Goal: Leave review/rating: Leave review/rating

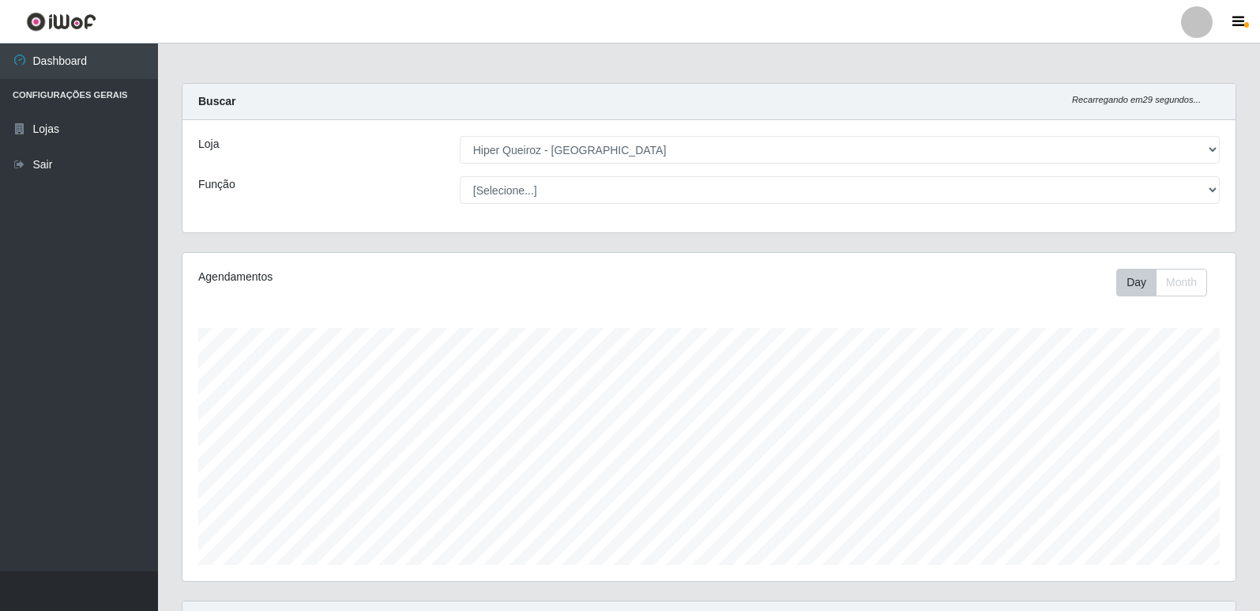
select select "516"
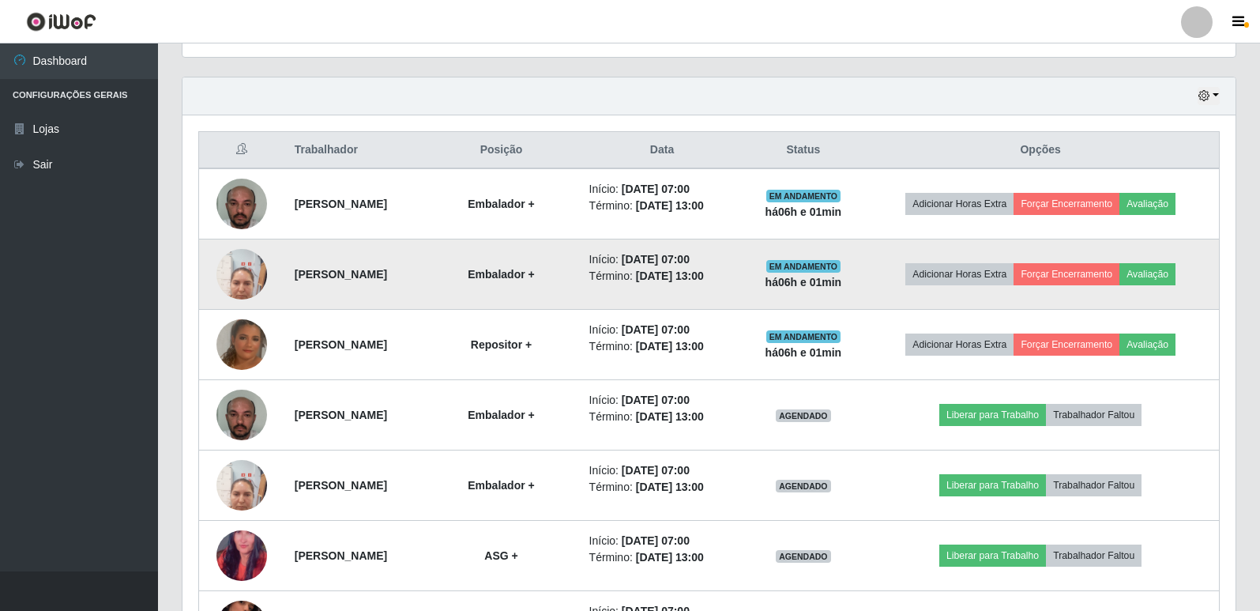
scroll to position [465, 0]
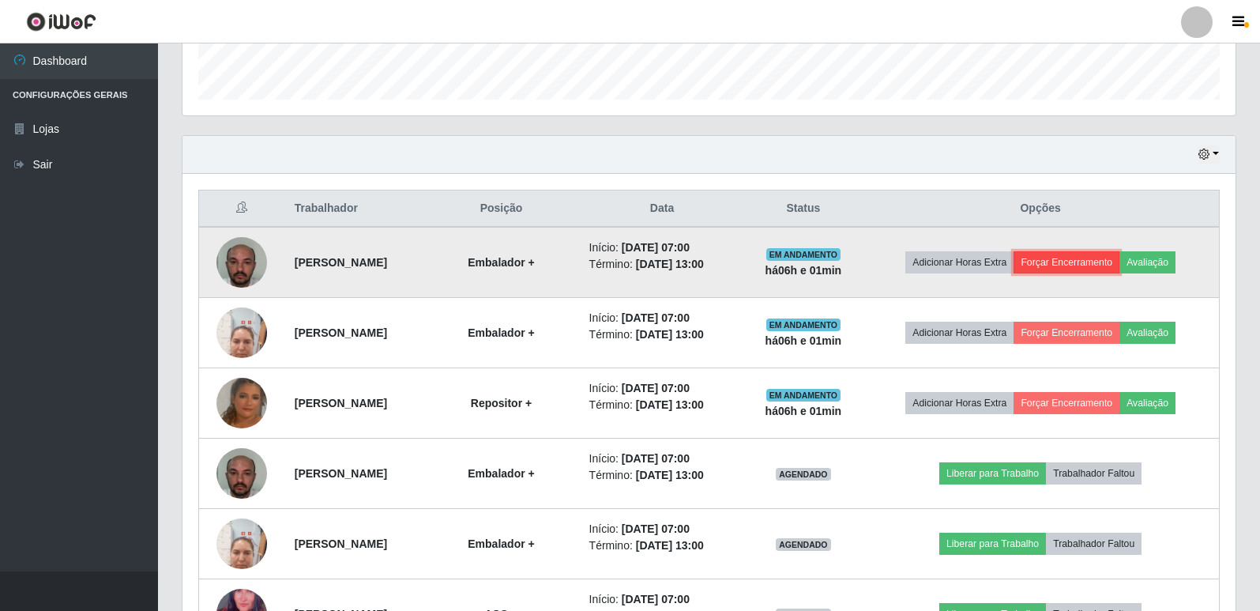
click at [1076, 269] on button "Forçar Encerramento" at bounding box center [1066, 262] width 106 height 22
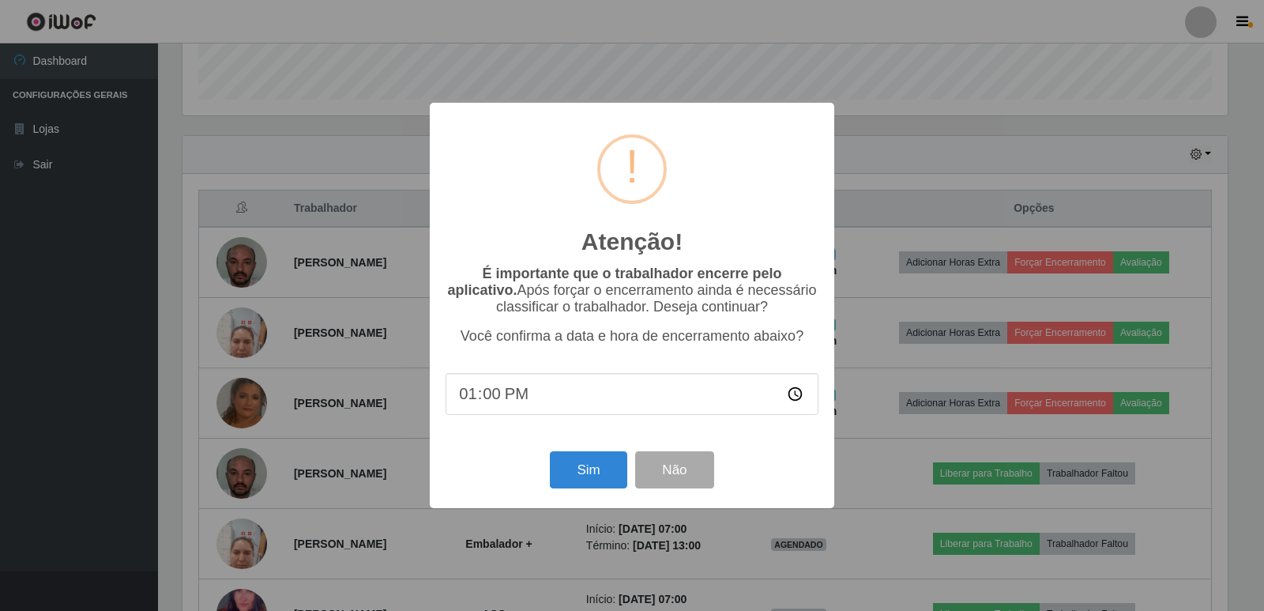
click at [862, 124] on div "Atenção! × É importante que o trabalhador encerre pelo aplicativo. Após forçar …" at bounding box center [632, 305] width 1264 height 611
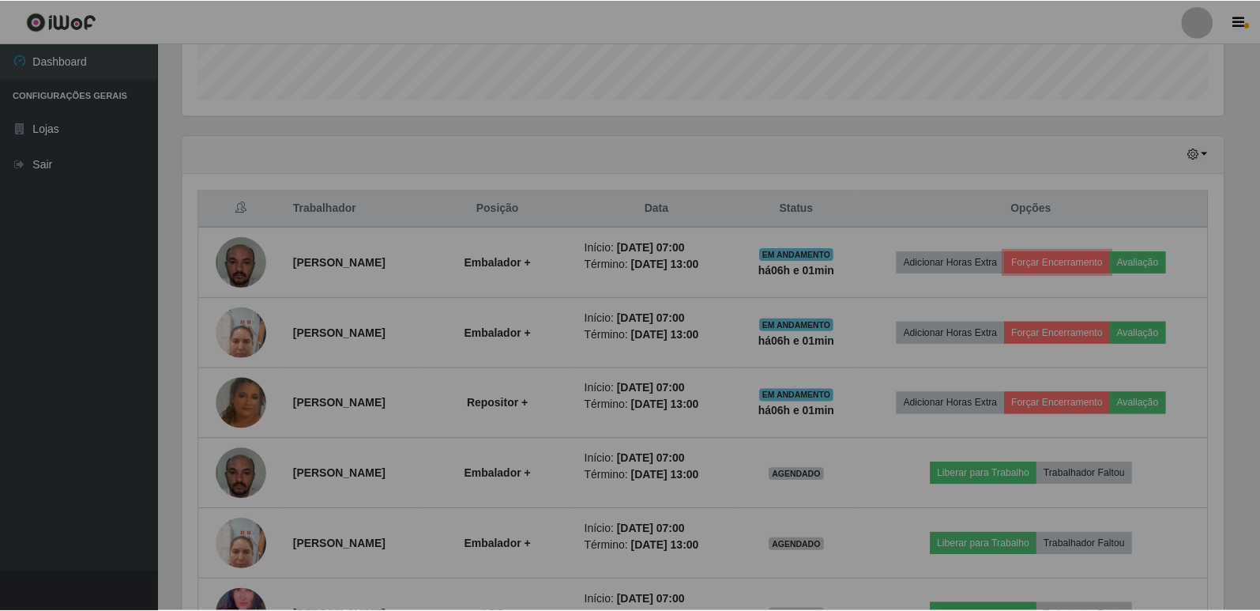
scroll to position [328, 1053]
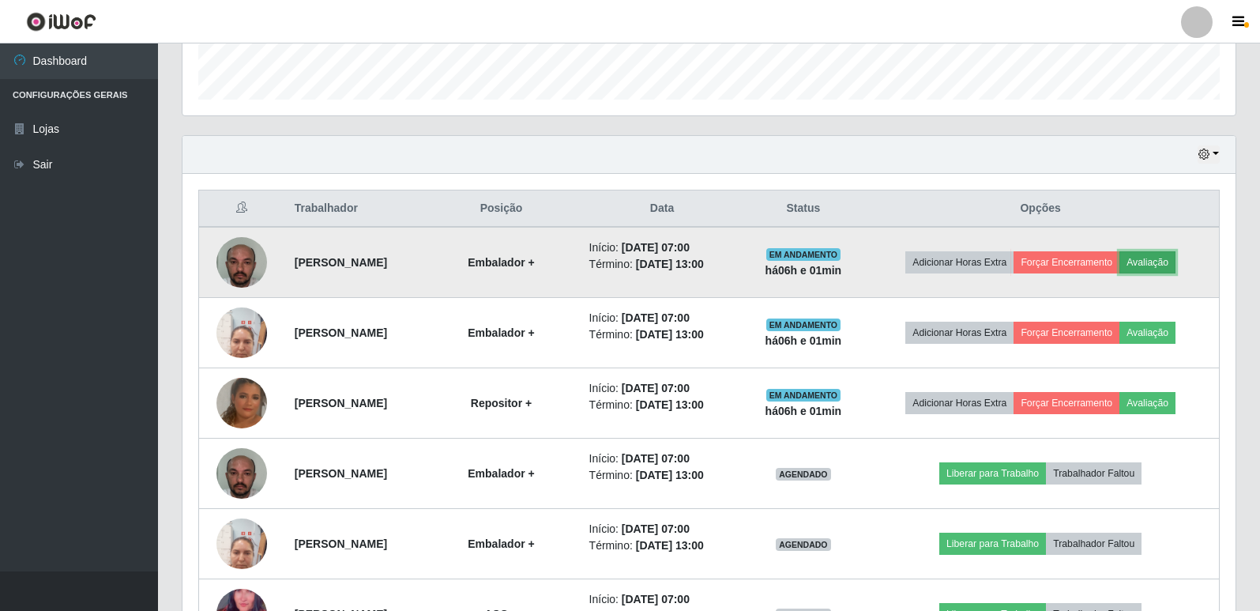
click at [1175, 266] on button "Avaliação" at bounding box center [1147, 262] width 56 height 22
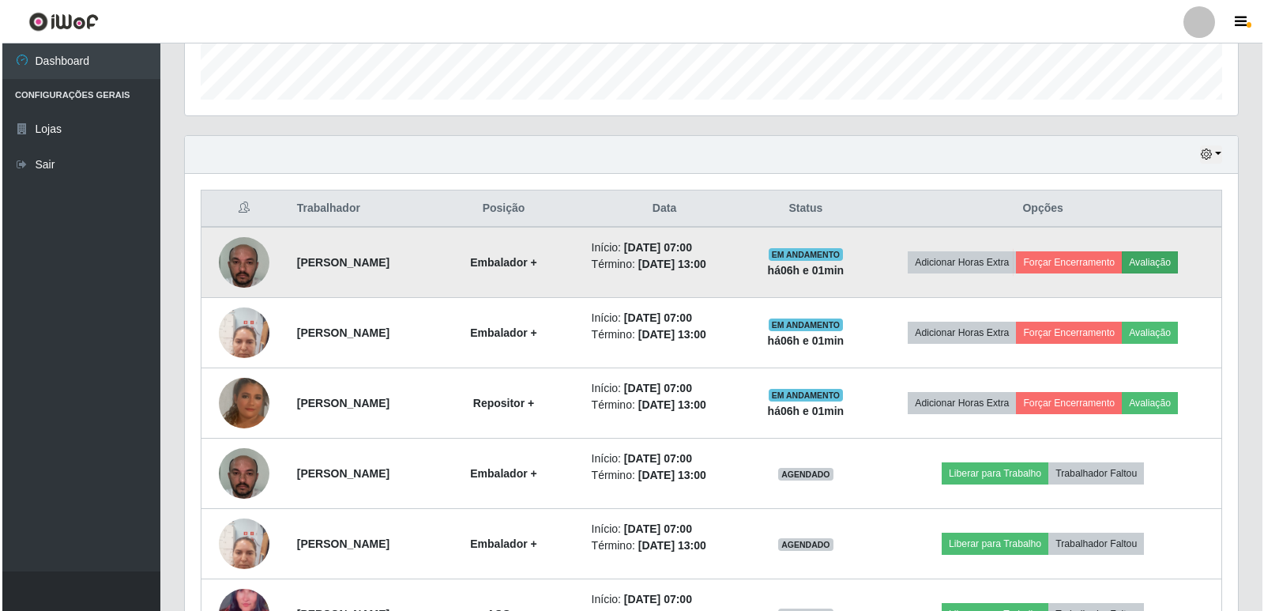
scroll to position [328, 1045]
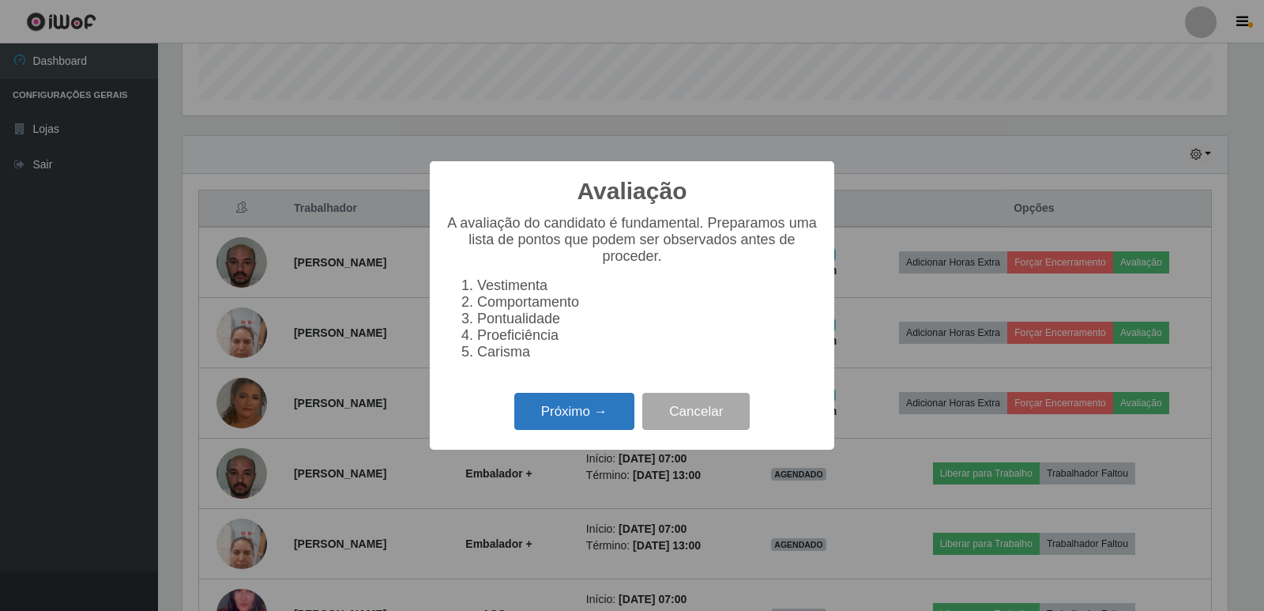
click at [547, 430] on button "Próximo →" at bounding box center [574, 411] width 120 height 37
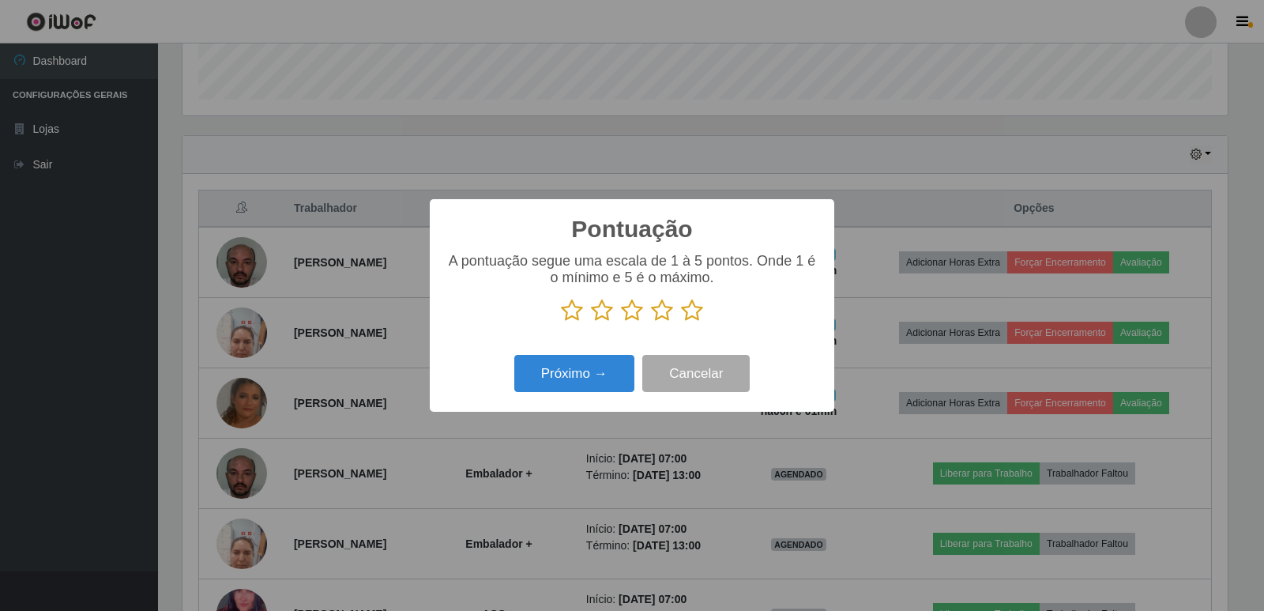
scroll to position [789463, 788746]
click at [692, 309] on icon at bounding box center [692, 311] width 22 height 24
click at [681, 322] on input "radio" at bounding box center [681, 322] width 0 height 0
click at [584, 365] on button "Próximo →" at bounding box center [574, 373] width 120 height 37
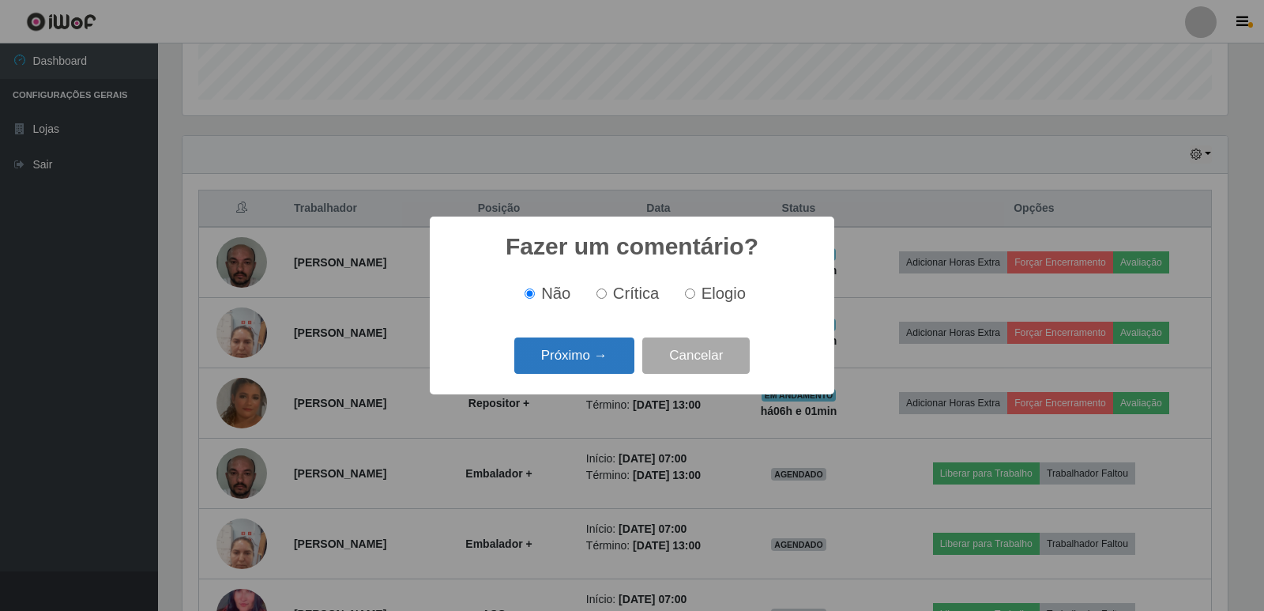
click at [601, 360] on button "Próximo →" at bounding box center [574, 355] width 120 height 37
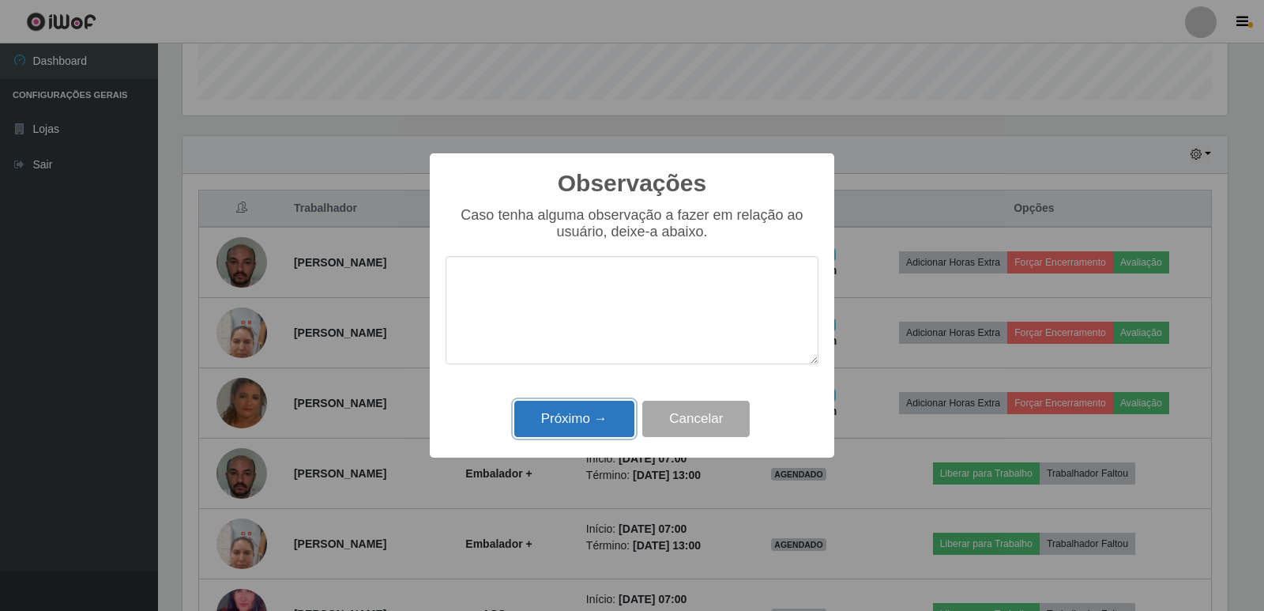
click at [585, 423] on button "Próximo →" at bounding box center [574, 418] width 120 height 37
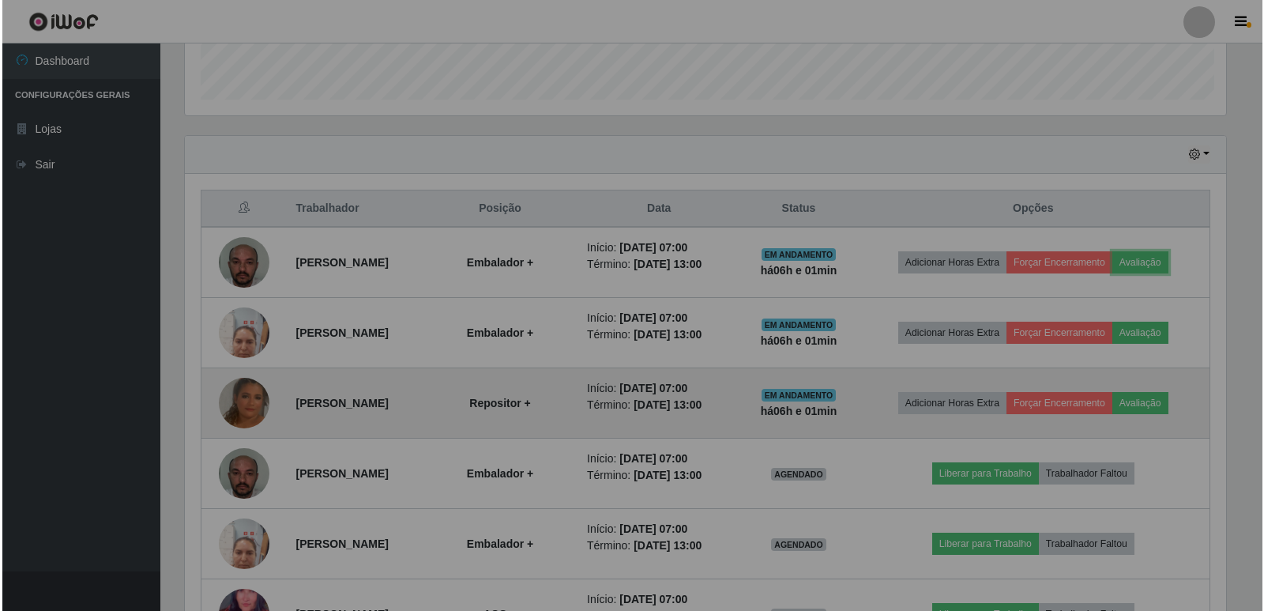
scroll to position [328, 1053]
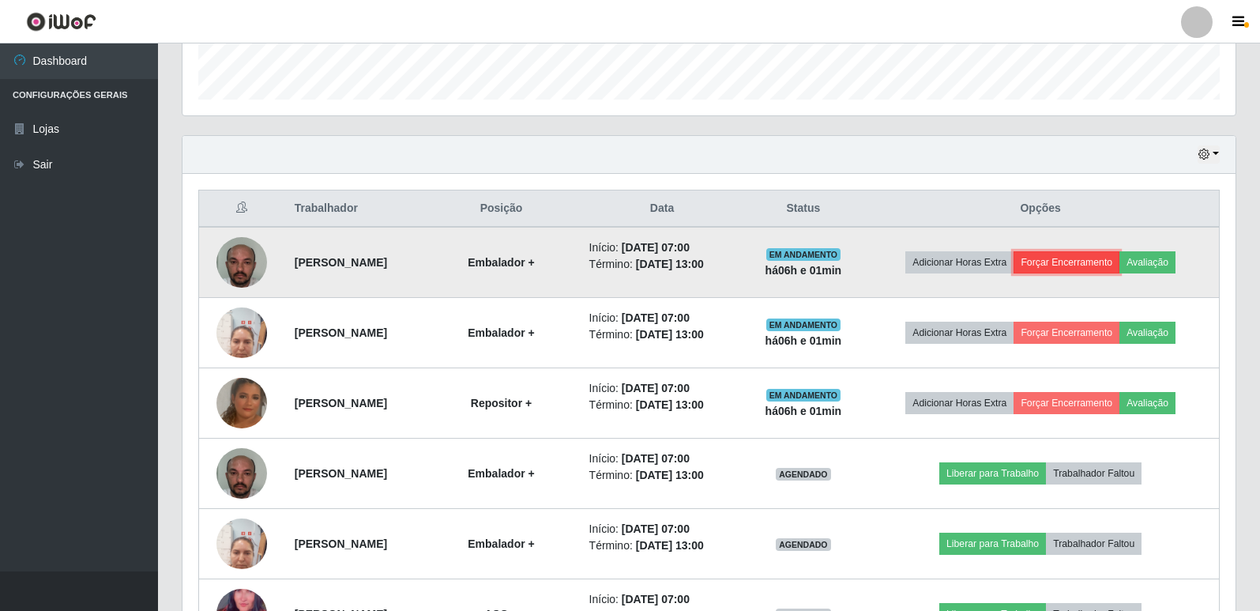
click at [1104, 265] on button "Forçar Encerramento" at bounding box center [1066, 262] width 106 height 22
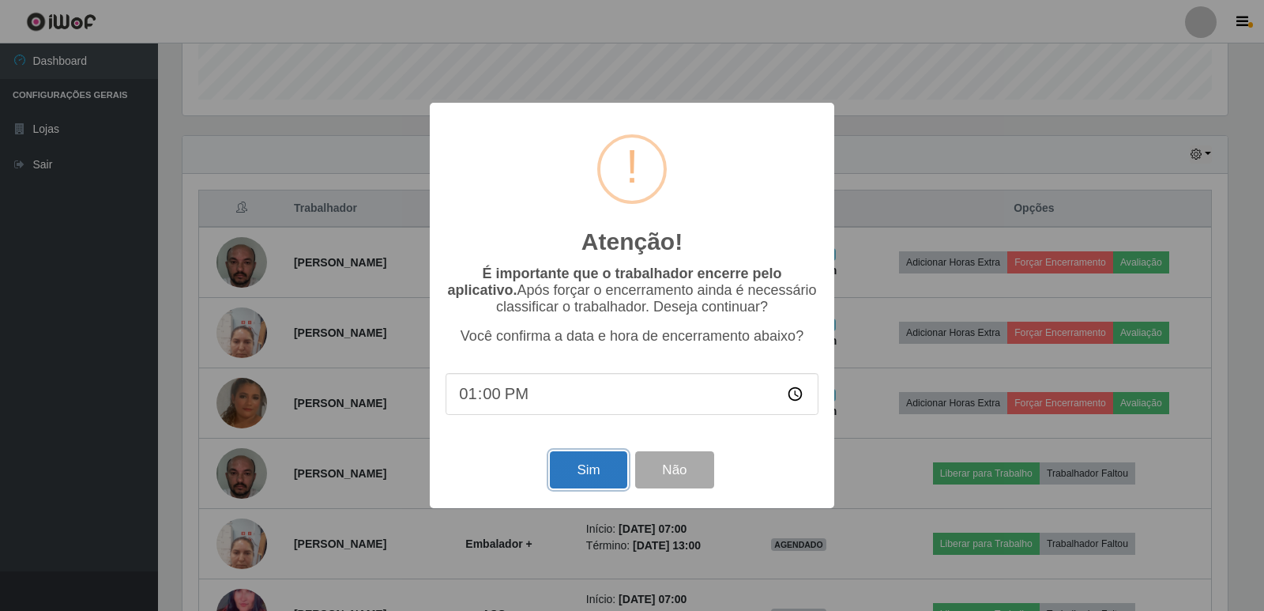
click at [552, 473] on button "Sim" at bounding box center [588, 469] width 77 height 37
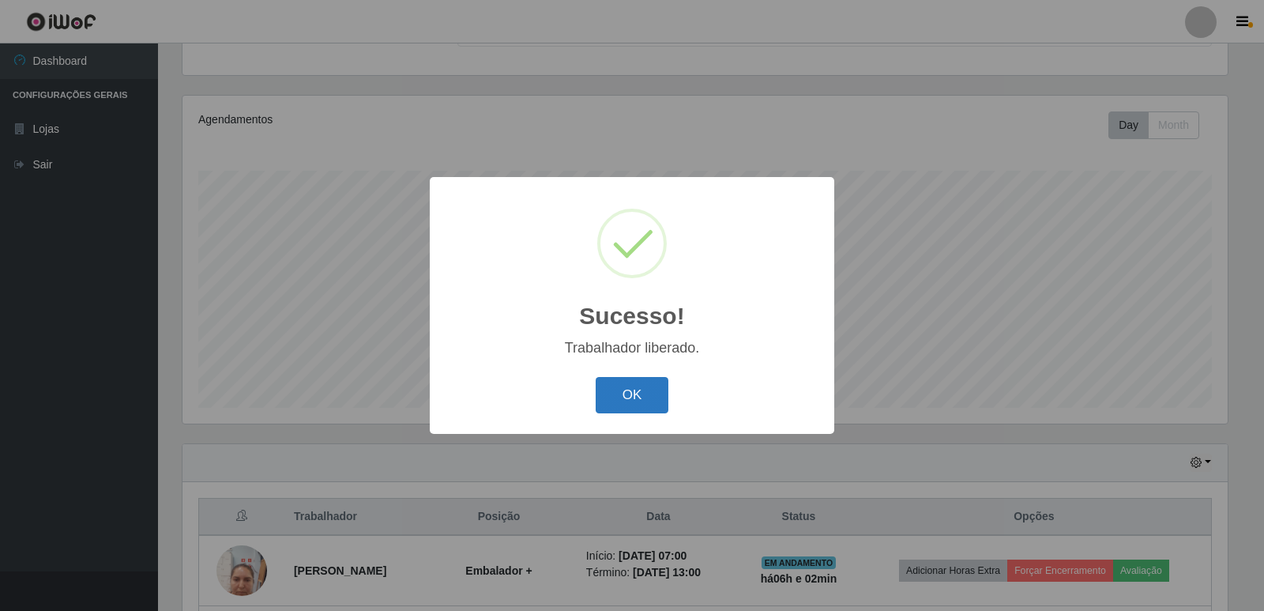
click at [629, 394] on button "OK" at bounding box center [632, 395] width 73 height 37
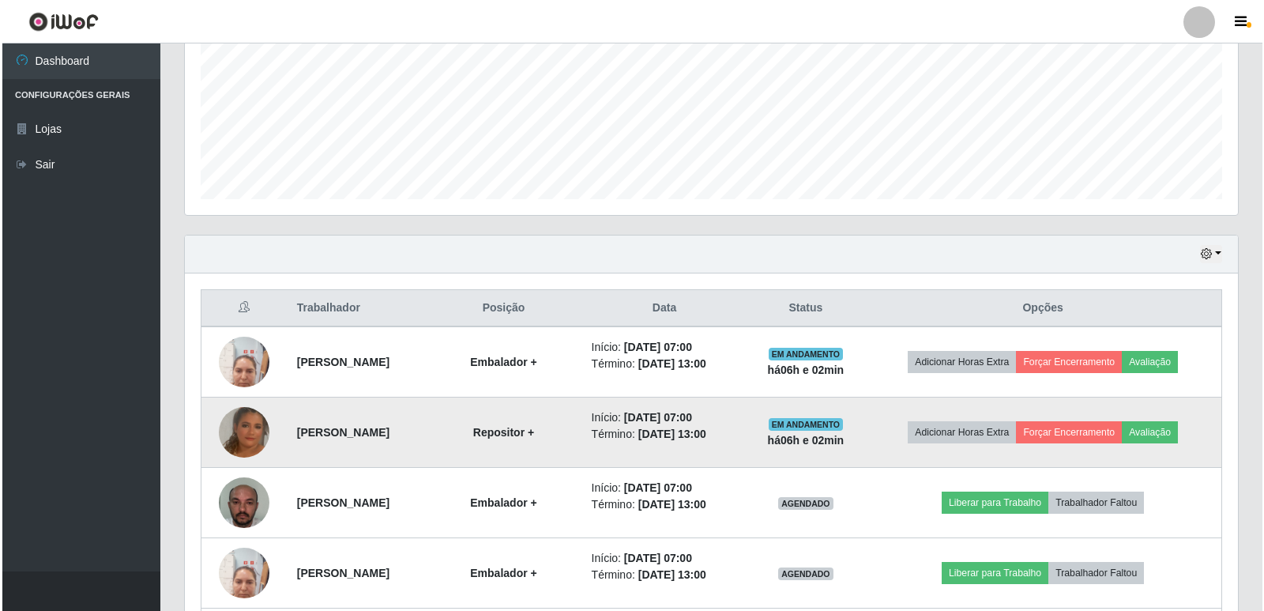
scroll to position [394, 0]
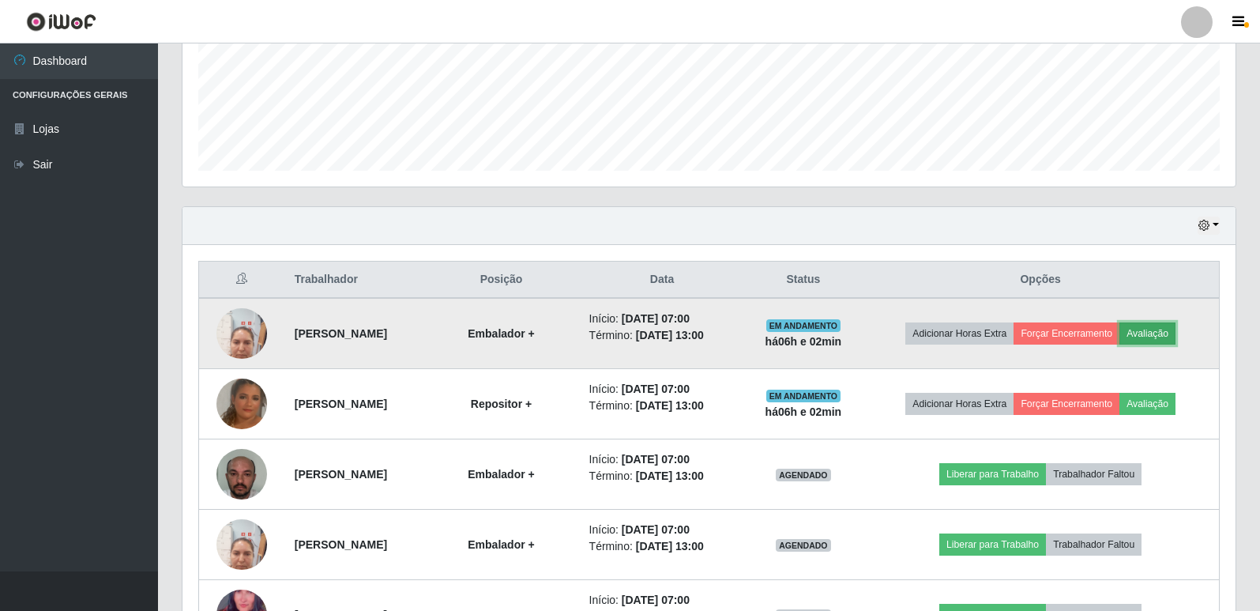
click at [1175, 338] on button "Avaliação" at bounding box center [1147, 333] width 56 height 22
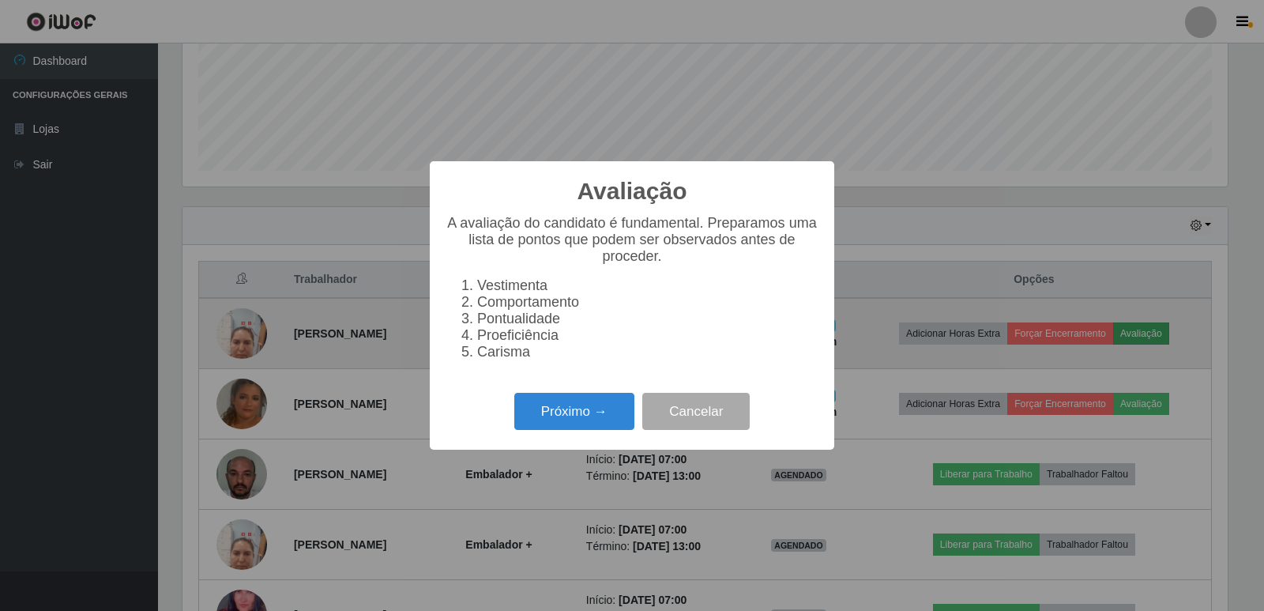
scroll to position [328, 1045]
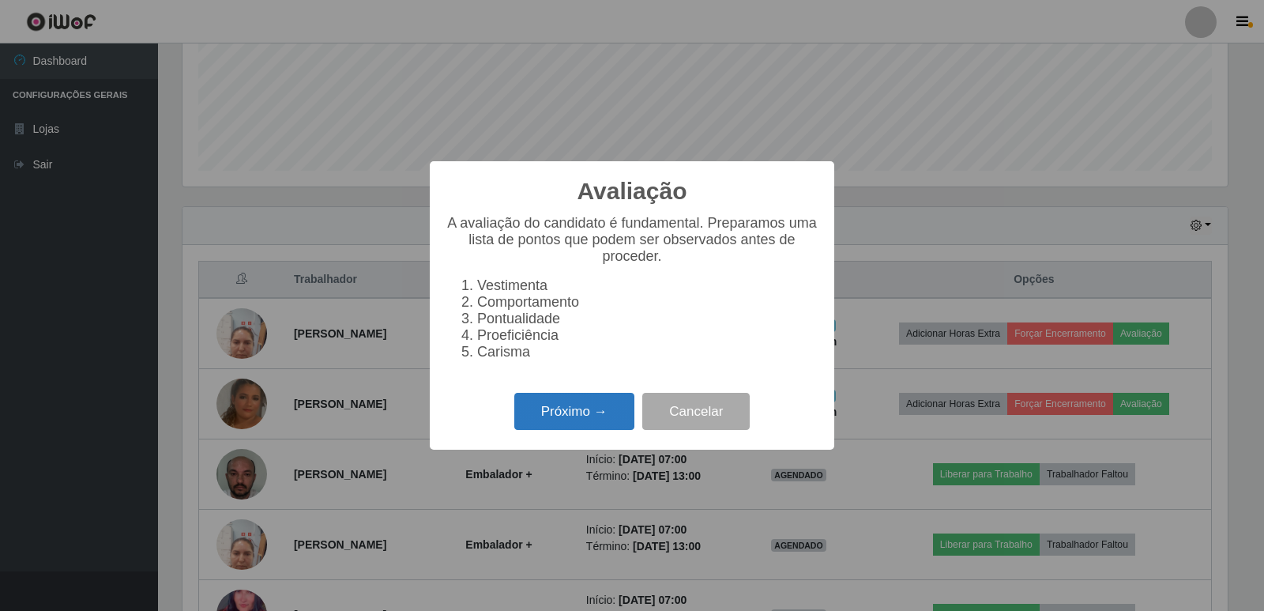
click at [607, 423] on button "Próximo →" at bounding box center [574, 411] width 120 height 37
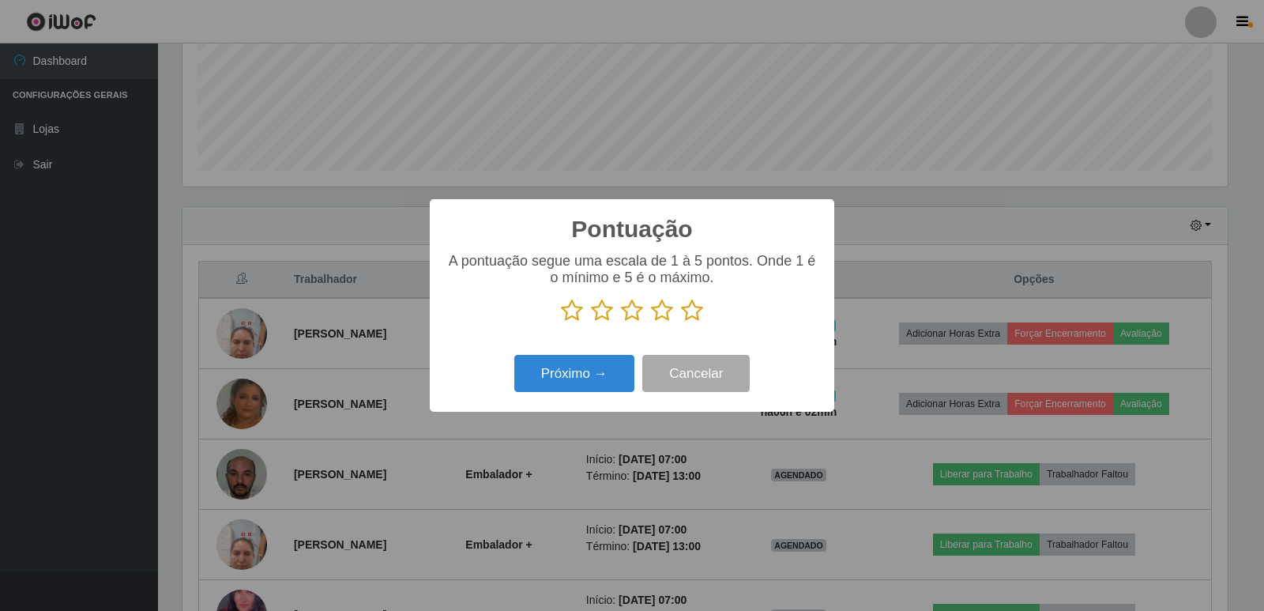
click at [698, 314] on icon at bounding box center [692, 311] width 22 height 24
click at [681, 322] on input "radio" at bounding box center [681, 322] width 0 height 0
click at [577, 390] on button "Próximo →" at bounding box center [574, 373] width 120 height 37
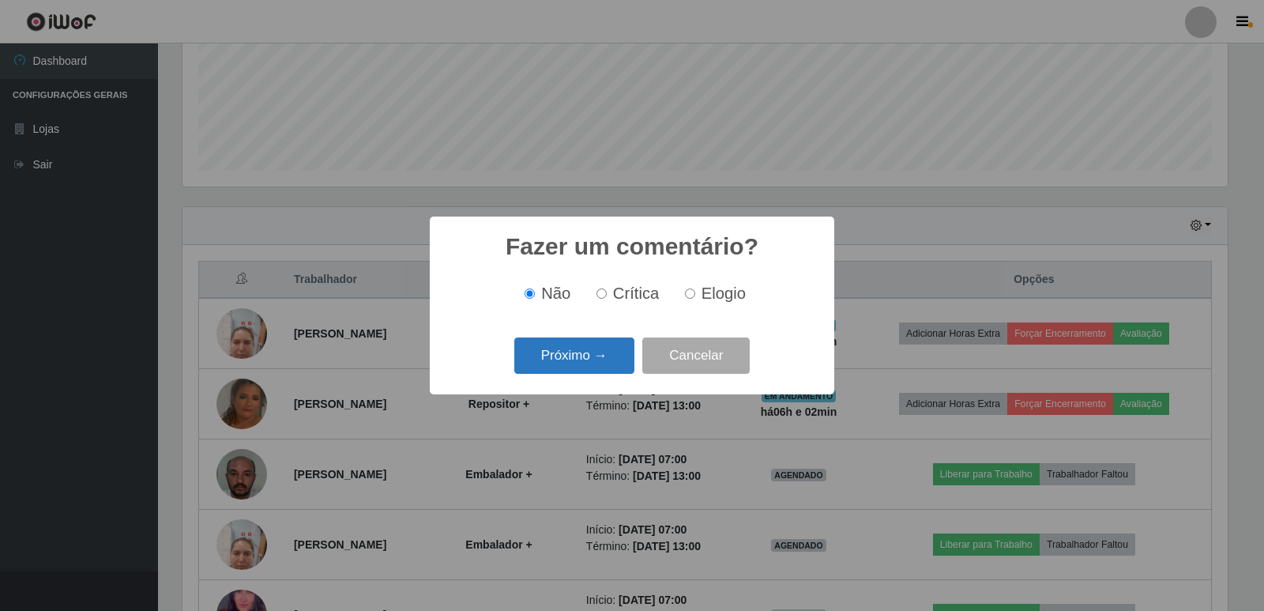
click at [608, 355] on button "Próximo →" at bounding box center [574, 355] width 120 height 37
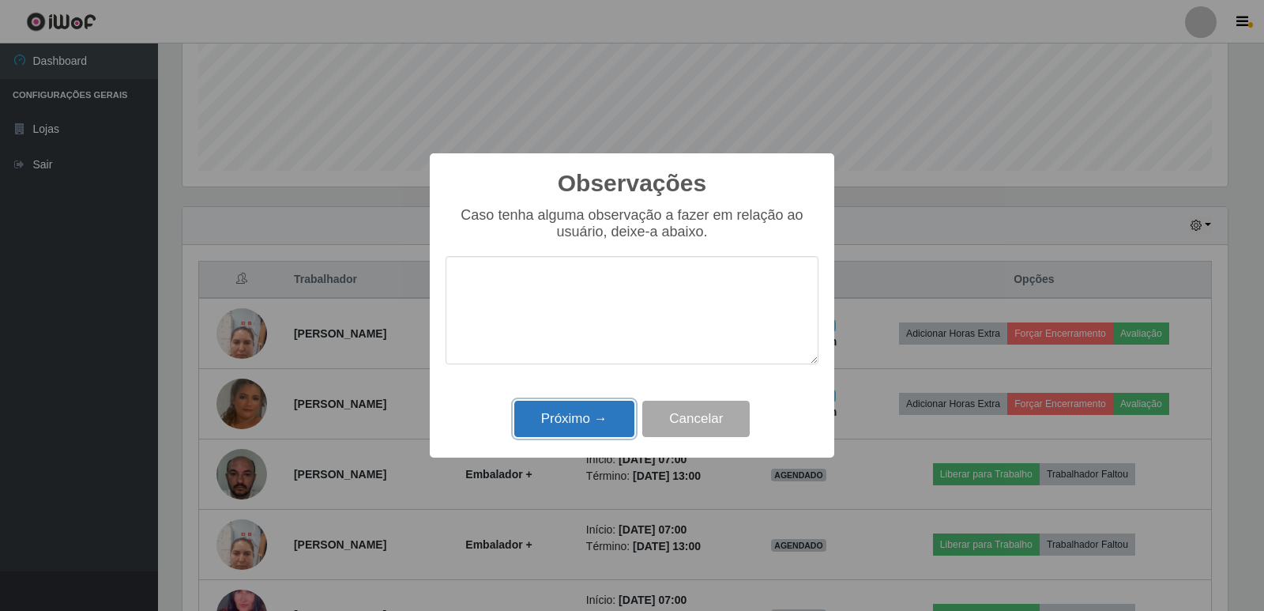
click at [589, 418] on button "Próximo →" at bounding box center [574, 418] width 120 height 37
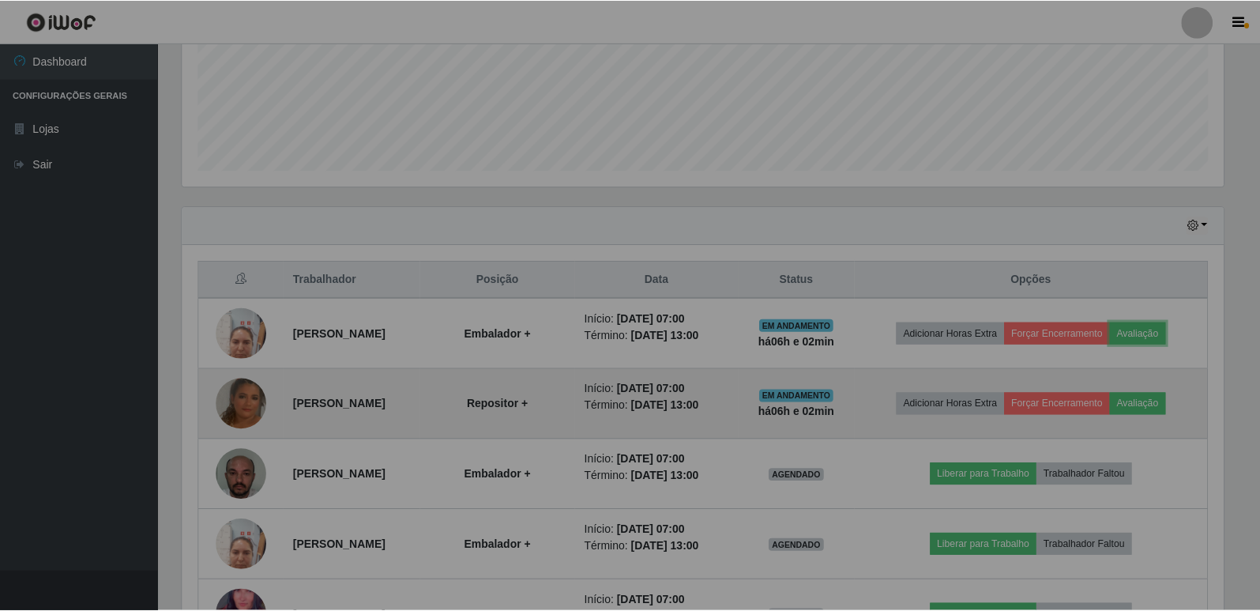
scroll to position [0, 0]
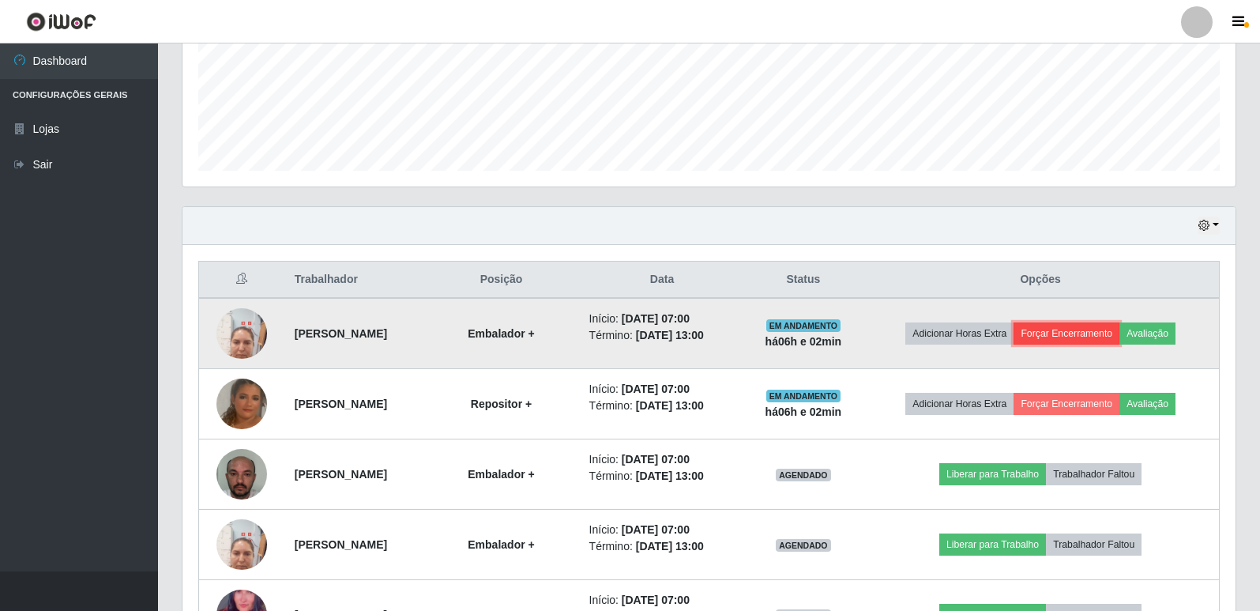
click at [1072, 327] on button "Forçar Encerramento" at bounding box center [1066, 333] width 106 height 22
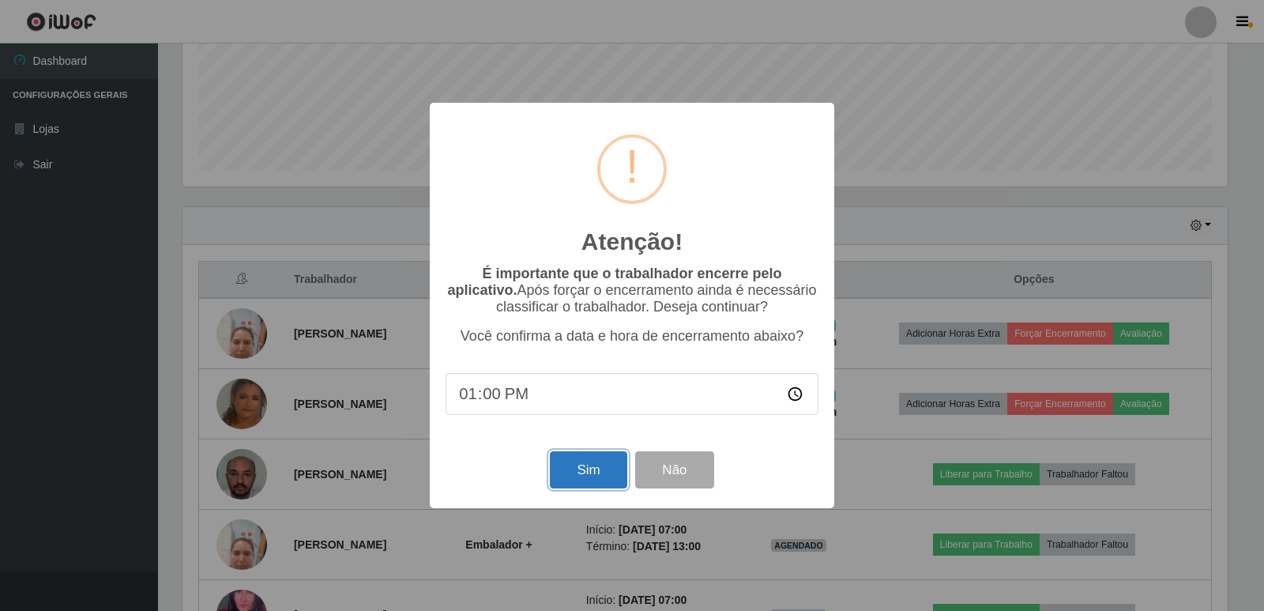
click at [579, 483] on button "Sim" at bounding box center [588, 469] width 77 height 37
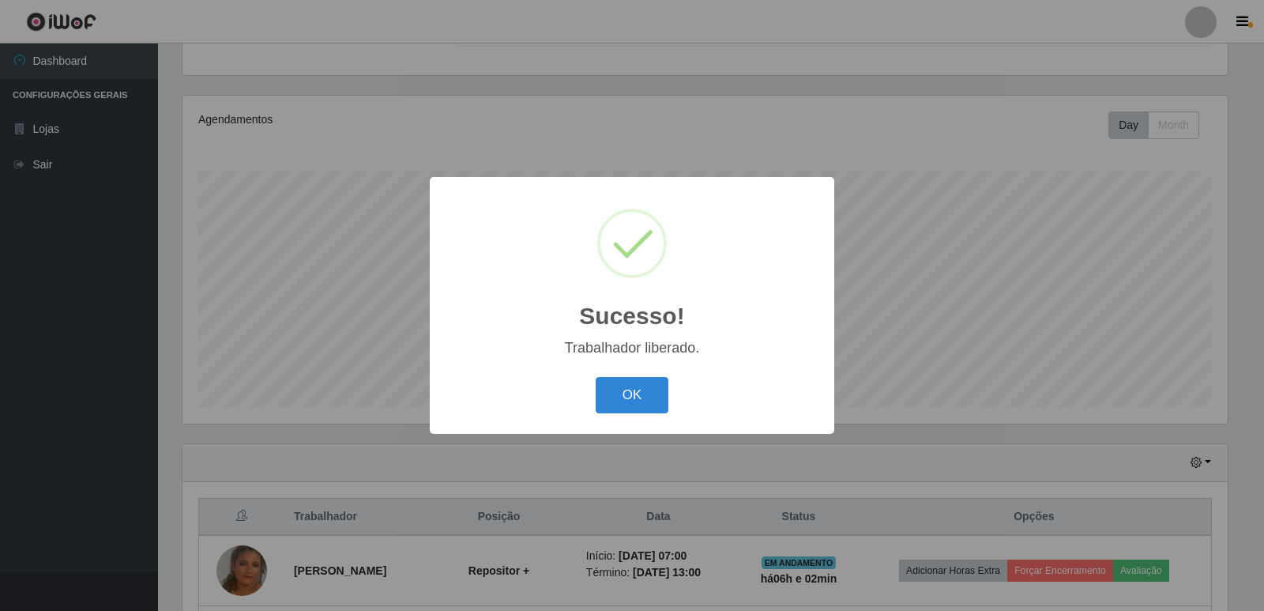
click at [611, 370] on div "Sucesso! × Trabalhador liberado. OK Cancel" at bounding box center [632, 305] width 404 height 256
click at [612, 389] on button "OK" at bounding box center [632, 395] width 73 height 37
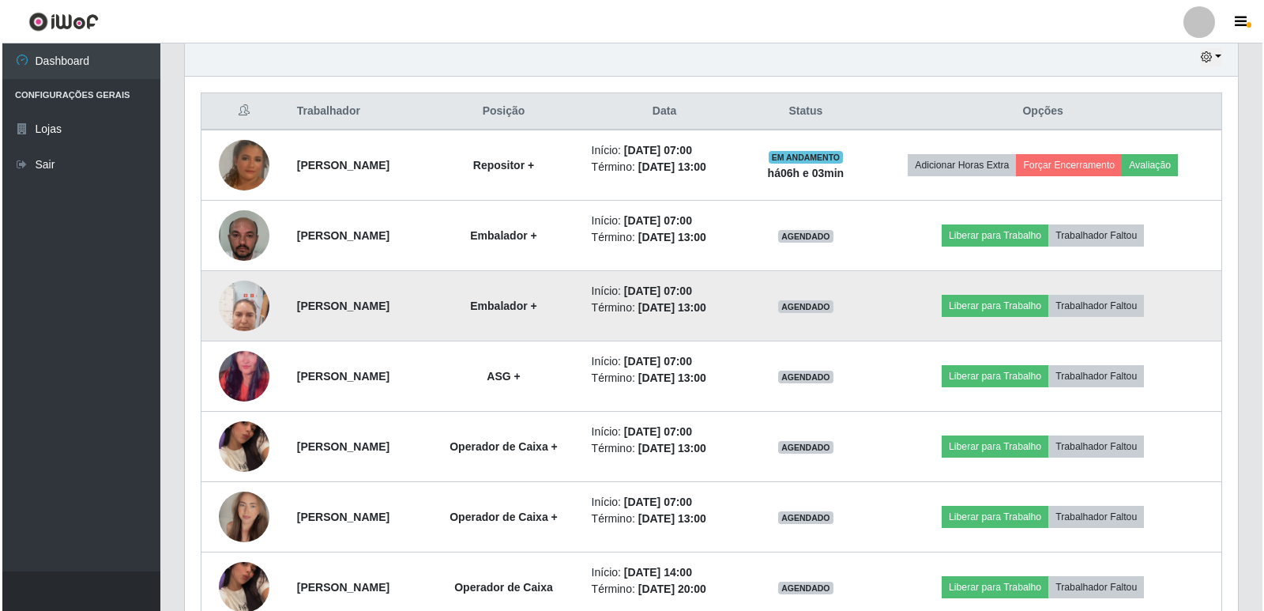
scroll to position [553, 0]
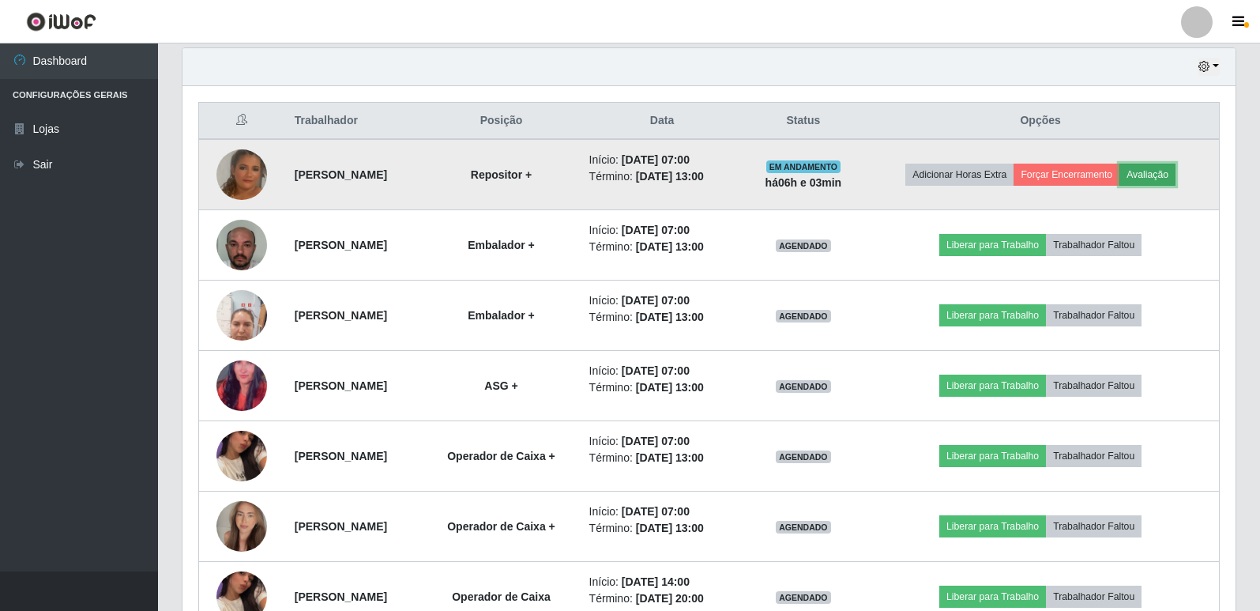
click at [1169, 165] on button "Avaliação" at bounding box center [1147, 174] width 56 height 22
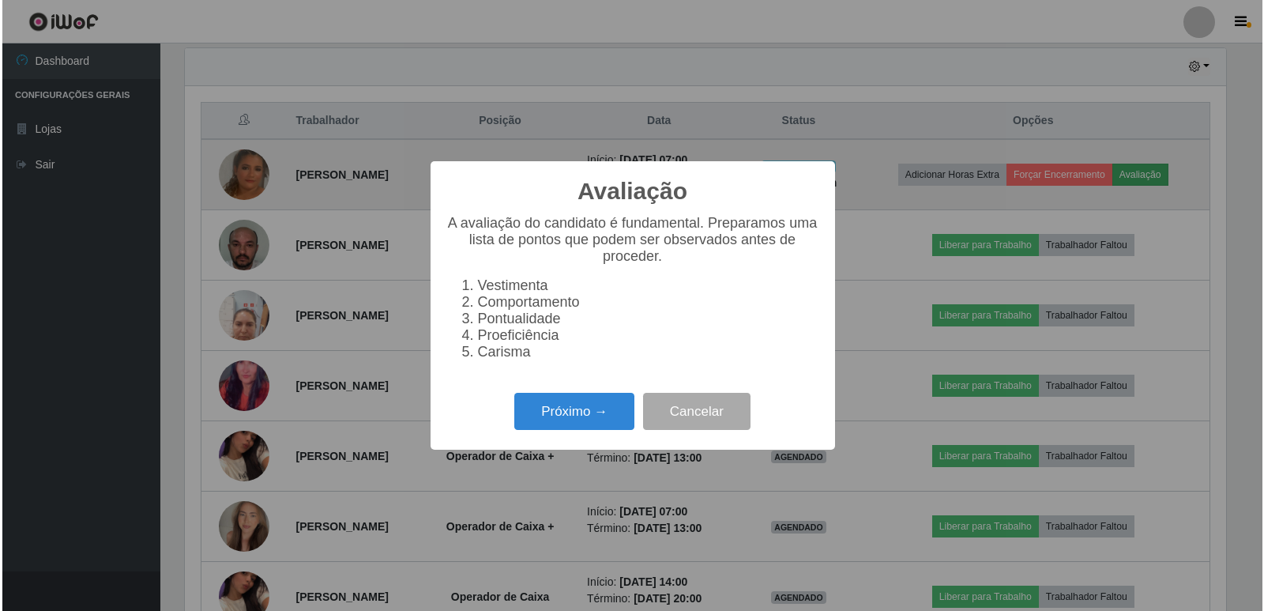
scroll to position [328, 1045]
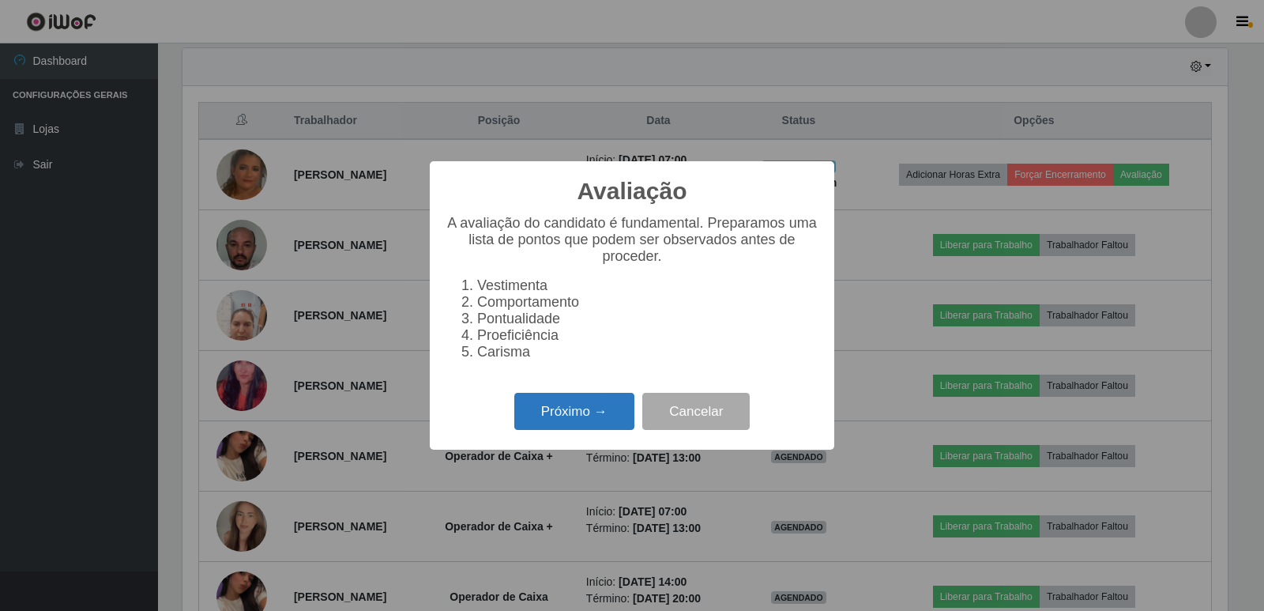
click at [588, 423] on button "Próximo →" at bounding box center [574, 411] width 120 height 37
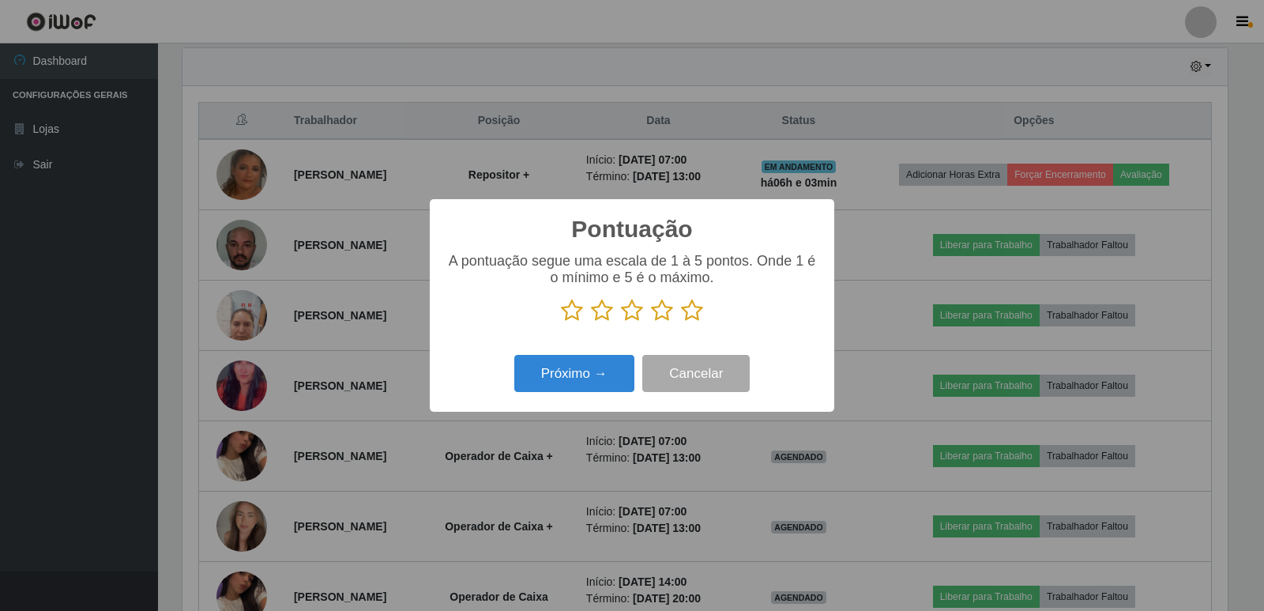
click at [688, 315] on icon at bounding box center [692, 311] width 22 height 24
click at [681, 322] on input "radio" at bounding box center [681, 322] width 0 height 0
click at [605, 366] on button "Próximo →" at bounding box center [574, 373] width 120 height 37
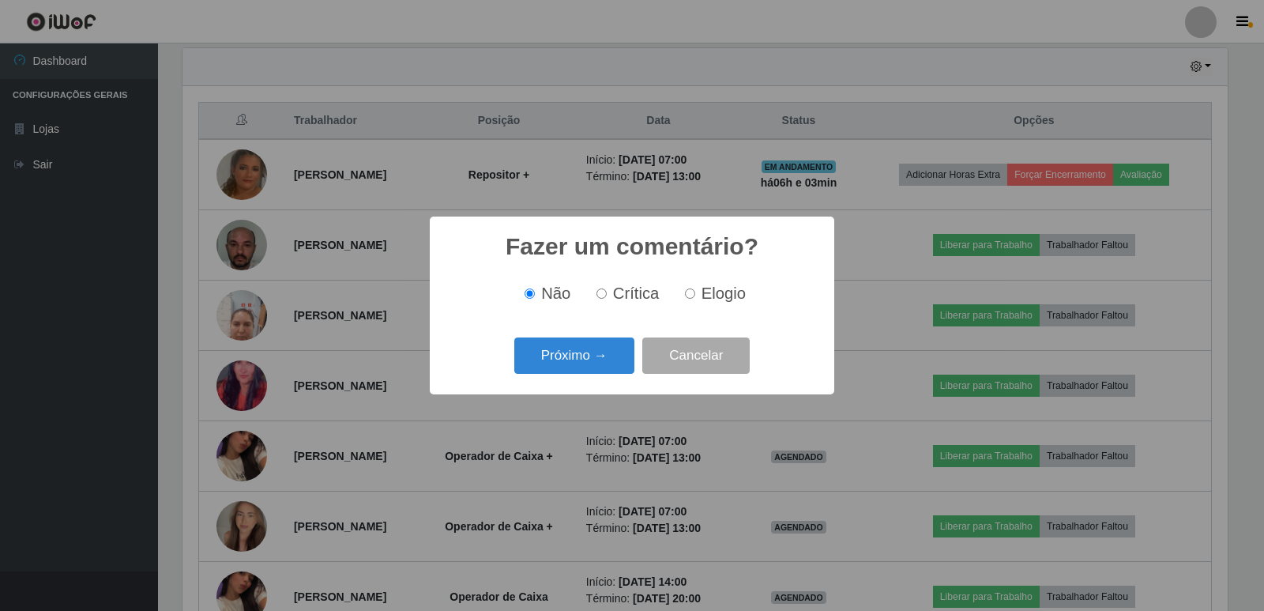
click at [686, 290] on input "Elogio" at bounding box center [690, 293] width 10 height 10
radio input "true"
click at [612, 352] on button "Próximo →" at bounding box center [574, 355] width 120 height 37
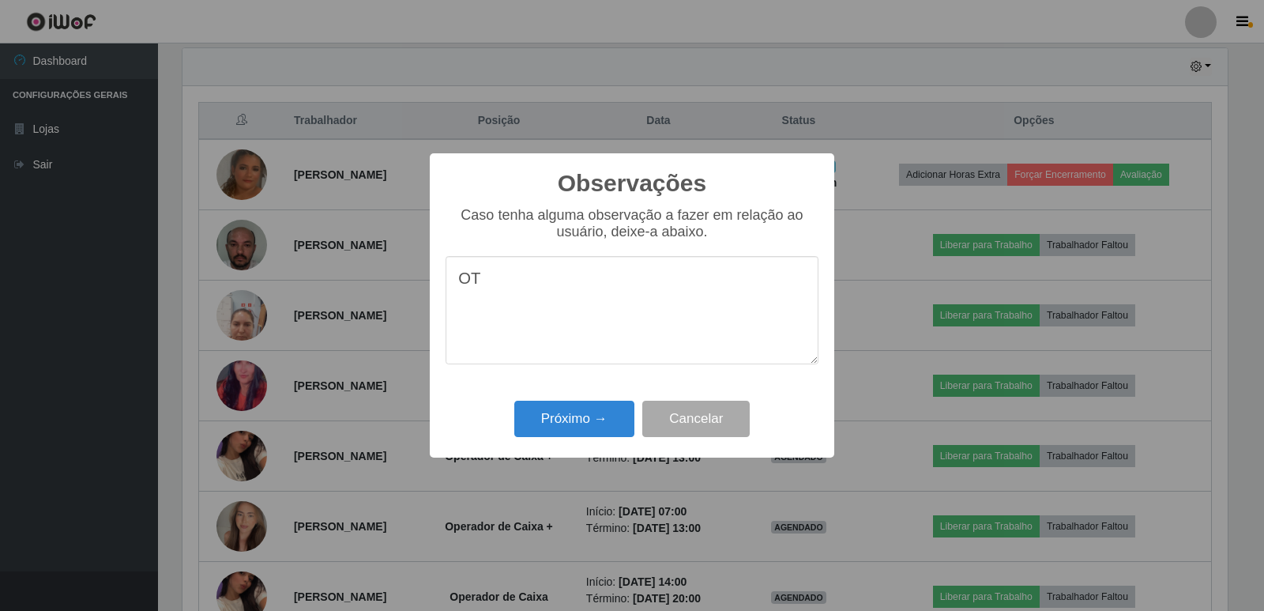
type textarea "O"
type textarea "PROATIVA"
click at [585, 424] on button "Próximo →" at bounding box center [574, 418] width 120 height 37
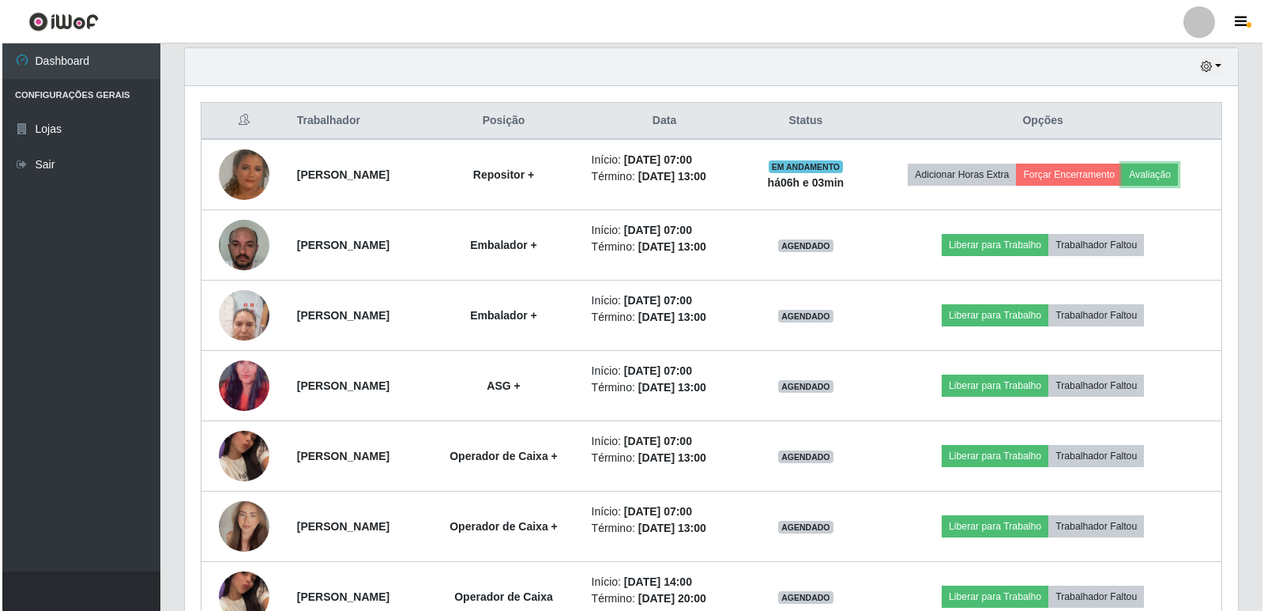
scroll to position [328, 1053]
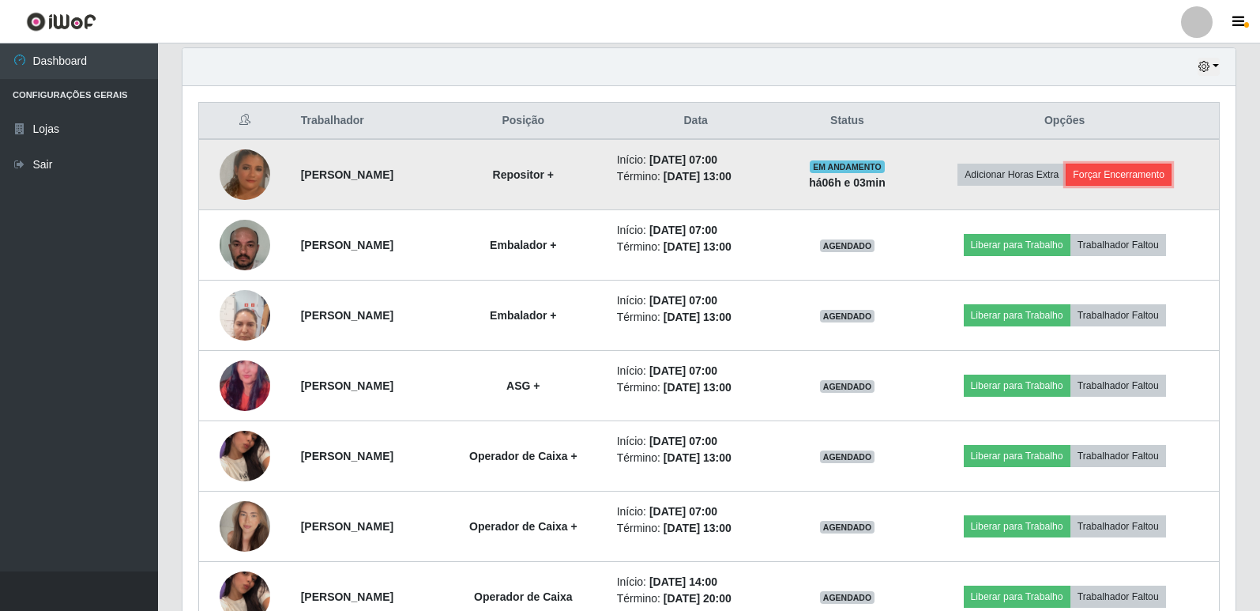
click at [1149, 180] on button "Forçar Encerramento" at bounding box center [1118, 174] width 106 height 22
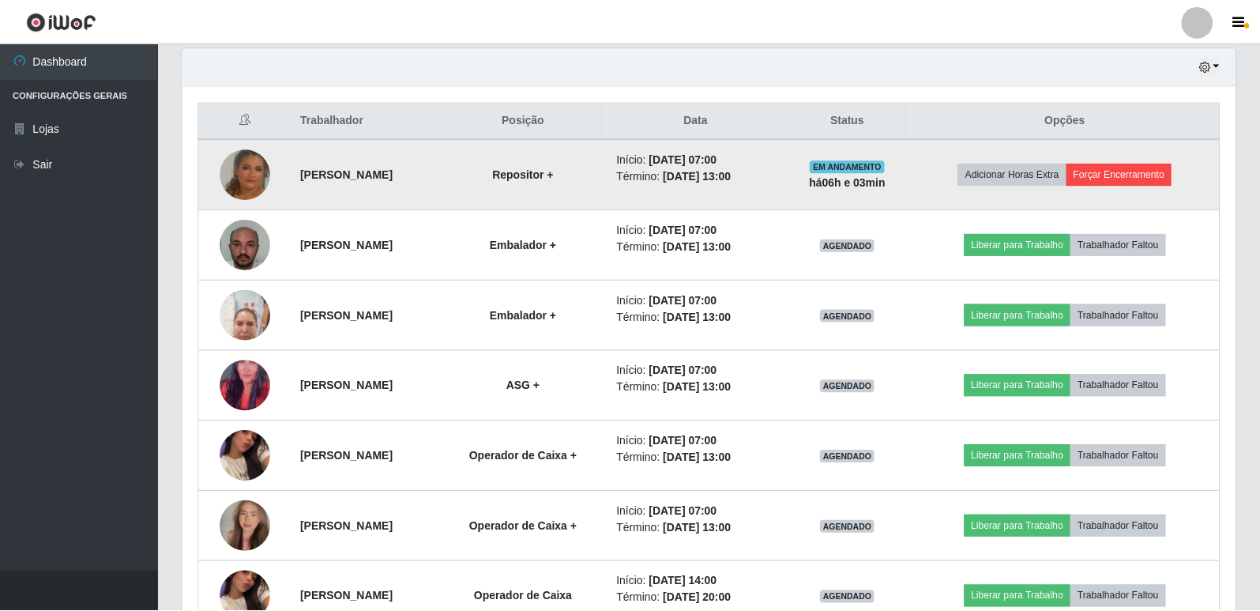
scroll to position [328, 1045]
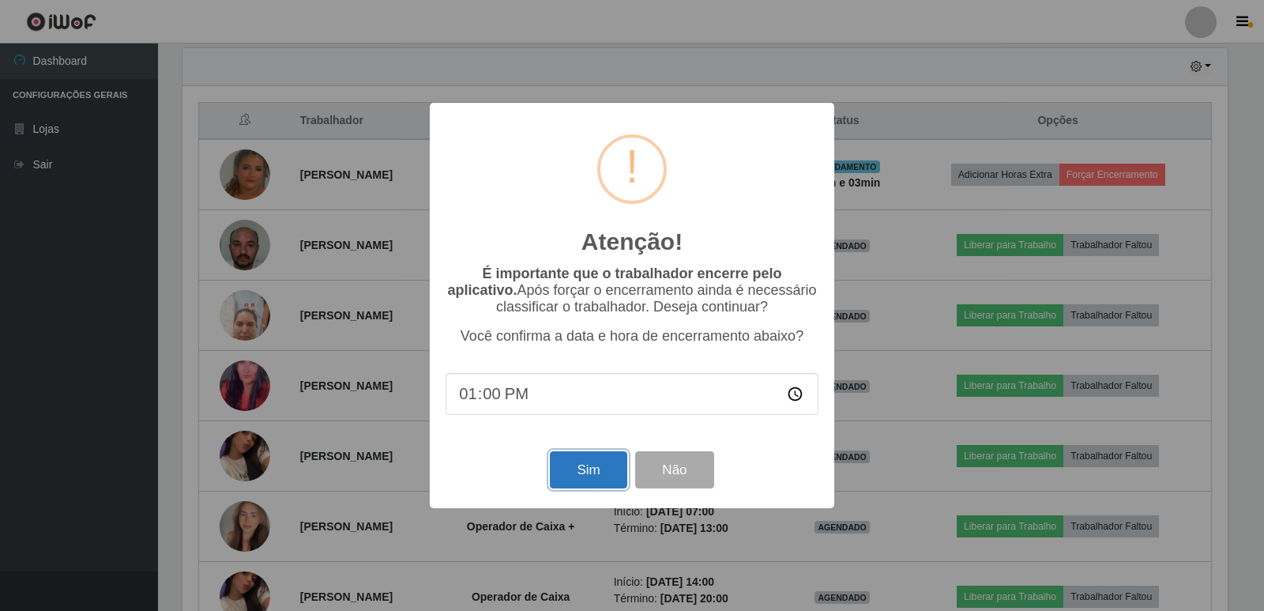
click at [590, 474] on button "Sim" at bounding box center [588, 469] width 77 height 37
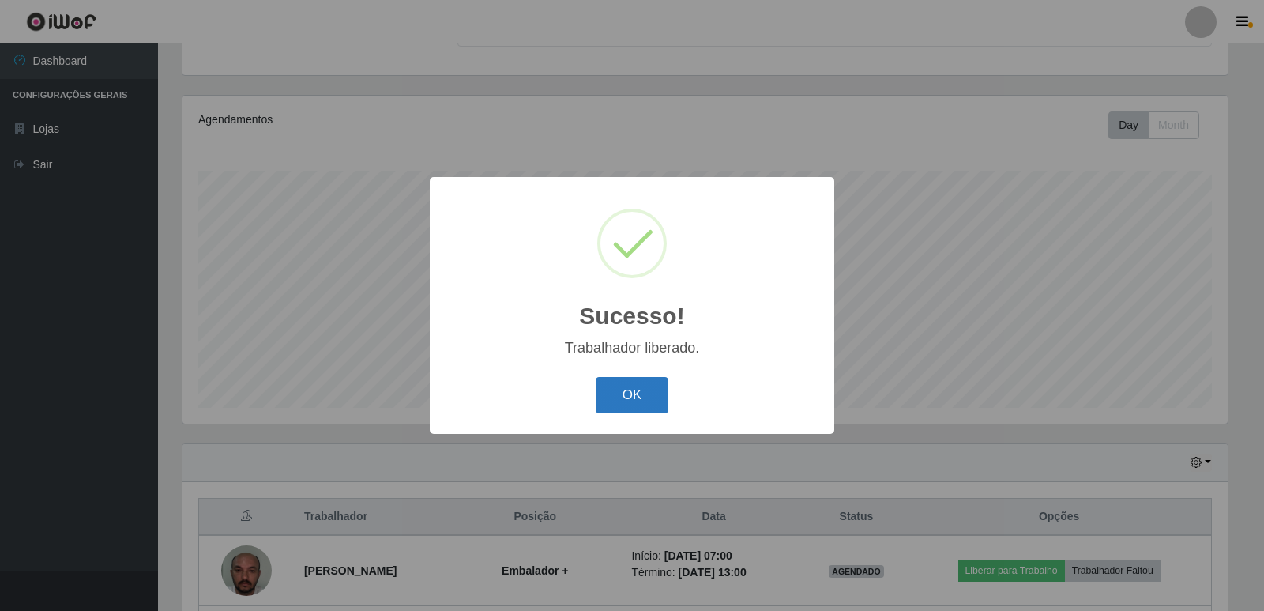
click at [622, 401] on button "OK" at bounding box center [632, 395] width 73 height 37
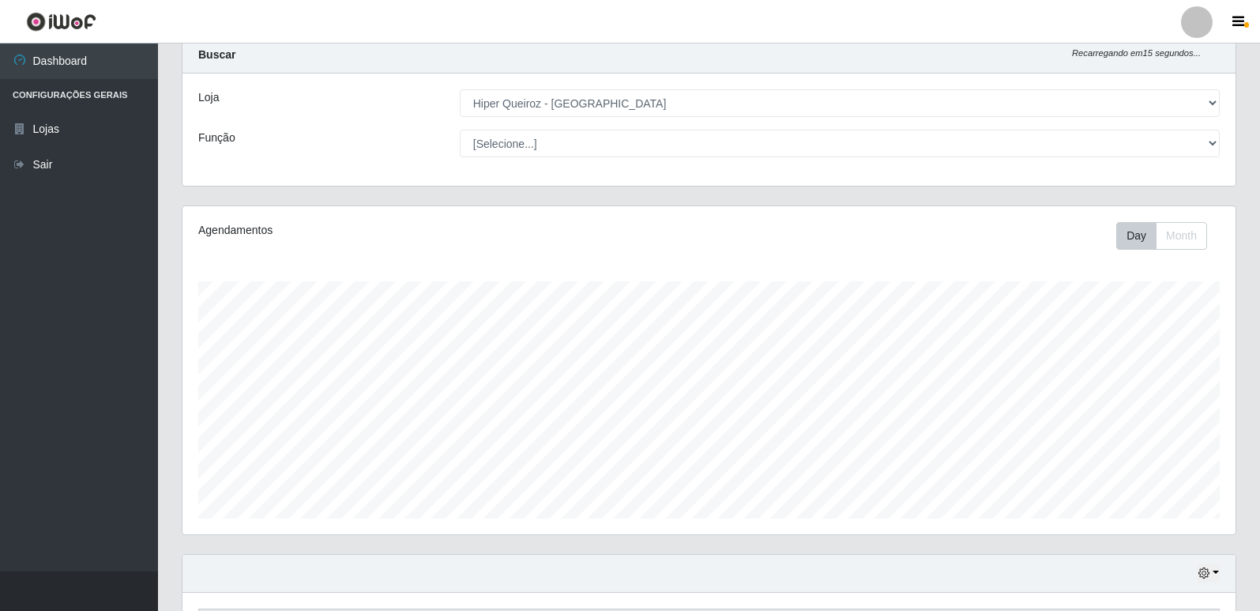
scroll to position [0, 0]
